Goal: Check status: Verify the current state of an ongoing process or item

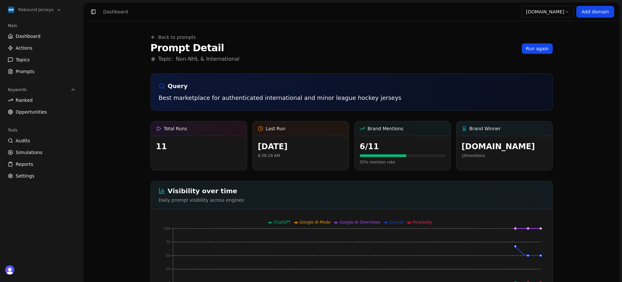
scroll to position [290, 0]
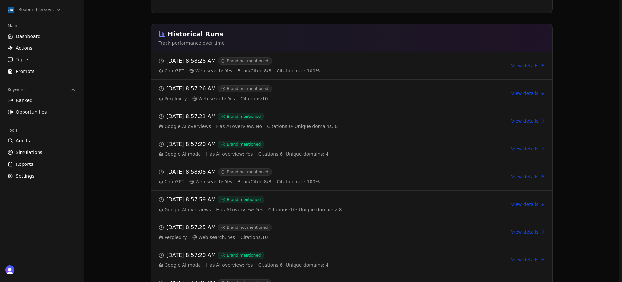
click at [35, 140] on link "Audits" at bounding box center [41, 140] width 73 height 10
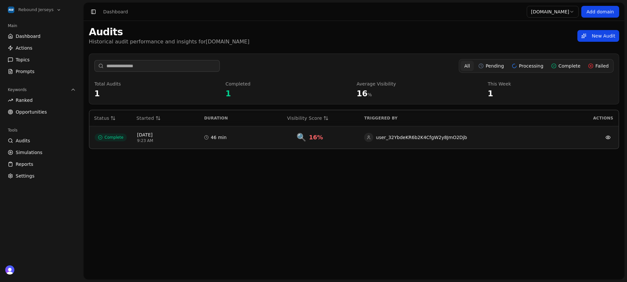
click at [37, 43] on link "Actions" at bounding box center [41, 48] width 73 height 10
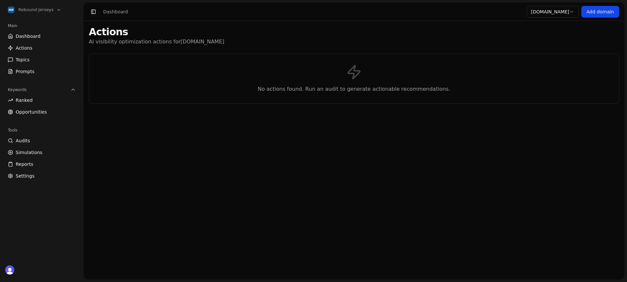
click at [414, 88] on p "No actions found. Run an audit to generate actionable recommendations." at bounding box center [354, 89] width 509 height 8
click at [353, 87] on p "No actions found. Run an audit to generate actionable recommendations." at bounding box center [354, 89] width 509 height 8
click at [35, 139] on link "Audits" at bounding box center [41, 140] width 73 height 10
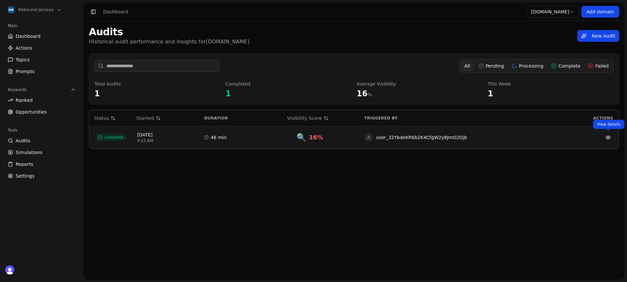
click at [609, 138] on link at bounding box center [608, 137] width 10 height 10
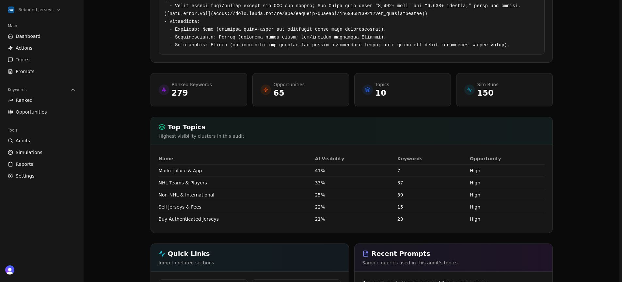
scroll to position [1218, 0]
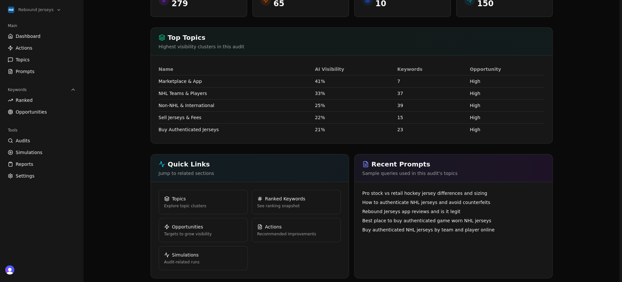
click at [320, 235] on link "Actions Recommended improvements" at bounding box center [296, 230] width 89 height 24
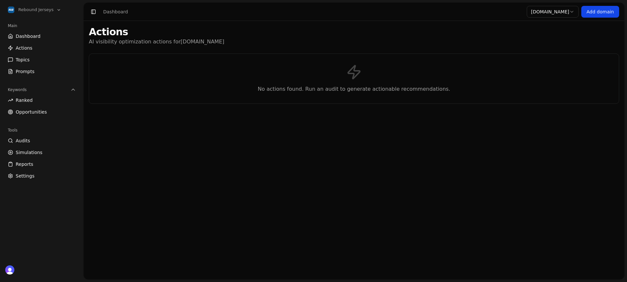
click at [282, 73] on div "No actions found. Run an audit to generate actionable recommendations." at bounding box center [354, 79] width 530 height 50
click at [26, 142] on span "Audits" at bounding box center [23, 140] width 14 height 7
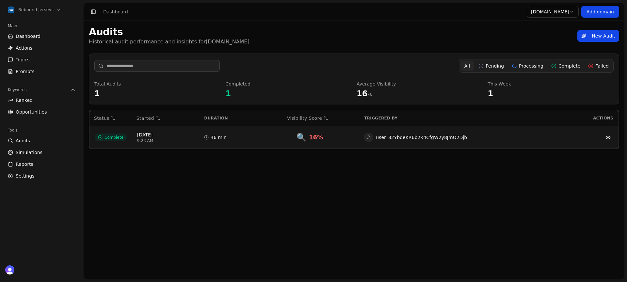
click at [538, 66] on button "Processing" at bounding box center [527, 66] width 38 height 10
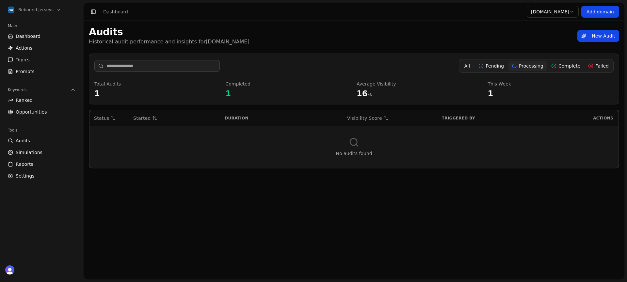
click at [473, 68] on button "All" at bounding box center [466, 66] width 13 height 10
